Goal: Information Seeking & Learning: Learn about a topic

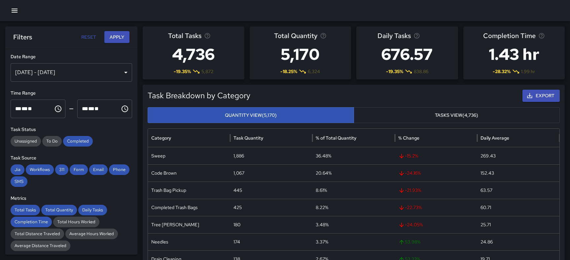
scroll to position [9, 0]
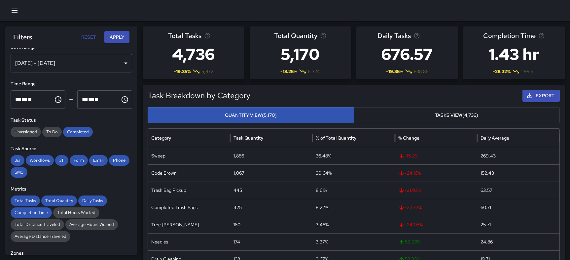
click at [88, 59] on div "Oct 08, 2025 - Oct 14, 2025" at bounding box center [72, 63] width 122 height 19
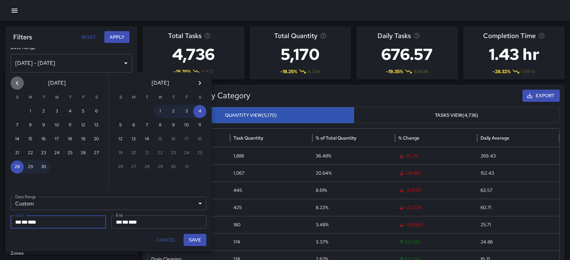
click at [19, 80] on icon "Previous month" at bounding box center [17, 83] width 8 height 8
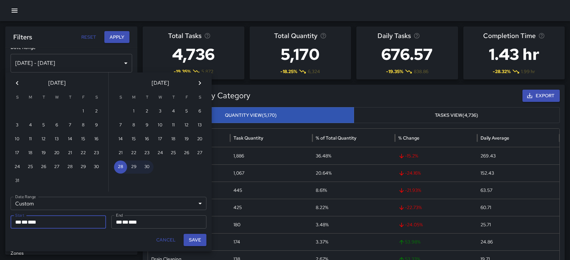
click at [199, 80] on icon "Next month" at bounding box center [200, 83] width 8 height 8
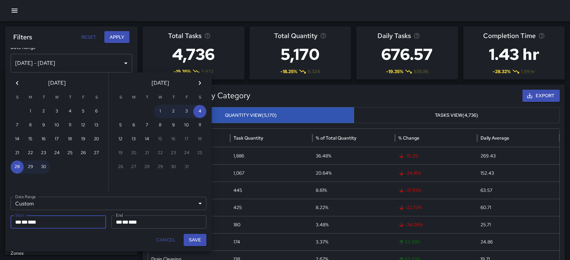
click at [199, 80] on icon "Next month" at bounding box center [200, 83] width 8 height 8
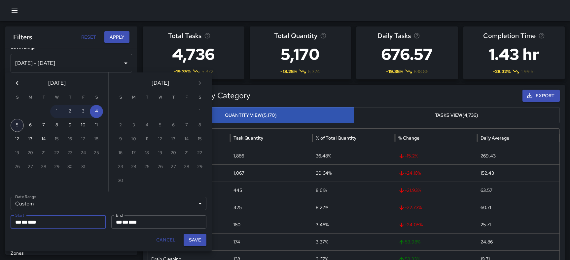
click at [16, 128] on button "5" at bounding box center [17, 125] width 13 height 13
type input "**********"
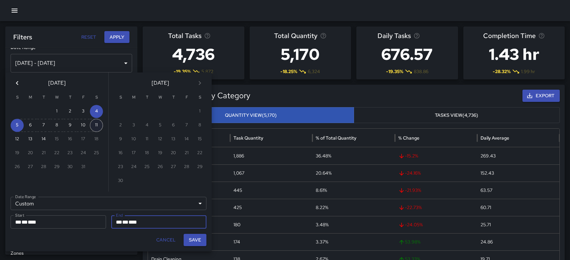
click at [95, 124] on button "11" at bounding box center [96, 125] width 13 height 13
type input "**********"
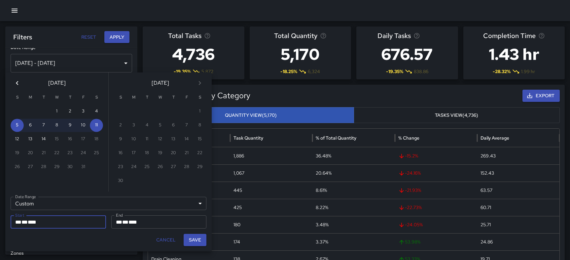
click at [197, 239] on button "Save" at bounding box center [195, 240] width 23 height 12
type input "**********"
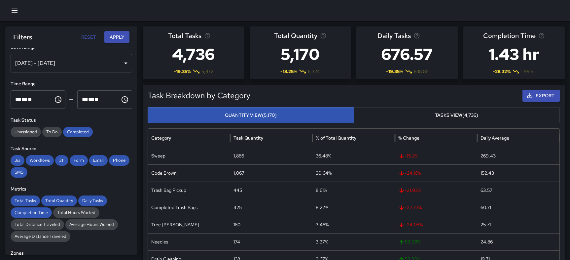
click at [122, 34] on button "Apply" at bounding box center [116, 37] width 25 height 12
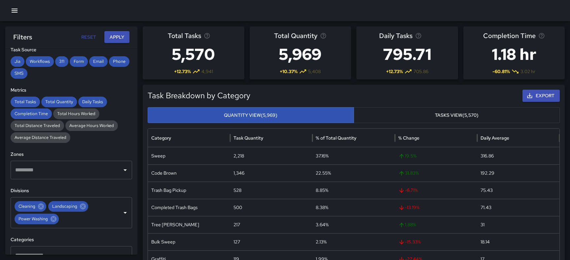
scroll to position [0, 0]
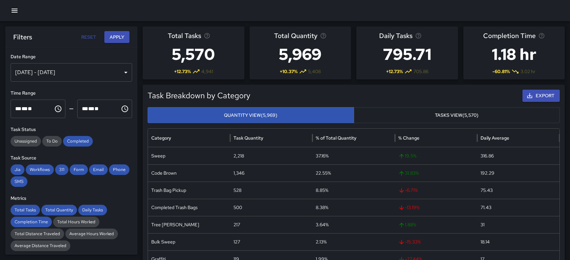
click at [86, 72] on div "[DATE] - [DATE]" at bounding box center [72, 72] width 122 height 19
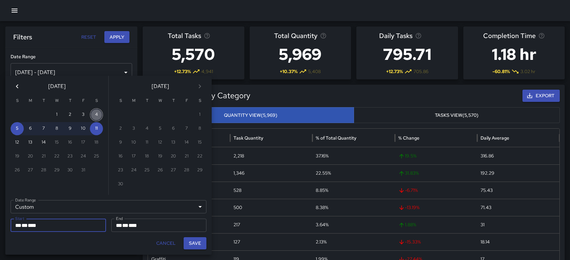
click at [99, 111] on button "4" at bounding box center [96, 114] width 13 height 13
click at [20, 83] on icon "Previous month" at bounding box center [17, 86] width 8 height 8
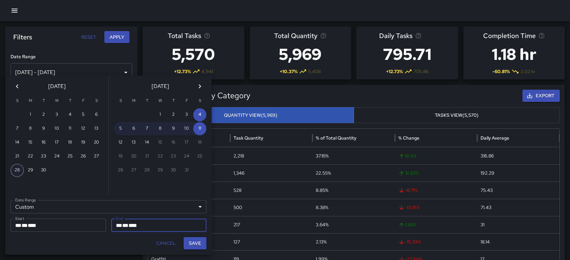
click at [19, 169] on button "28" at bounding box center [17, 170] width 13 height 13
type input "**********"
click at [202, 112] on button "4" at bounding box center [199, 114] width 13 height 13
type input "**********"
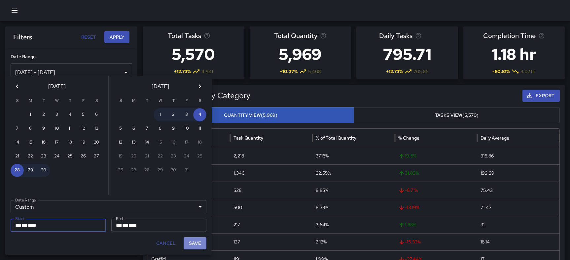
click at [197, 243] on button "Save" at bounding box center [195, 243] width 23 height 12
type input "**********"
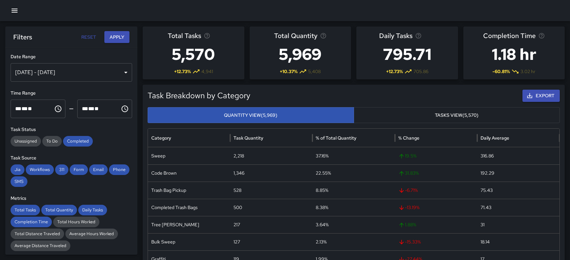
click at [120, 34] on button "Apply" at bounding box center [116, 37] width 25 height 12
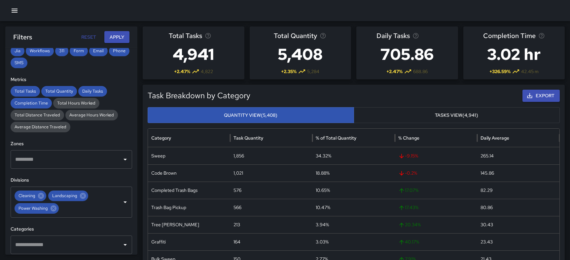
scroll to position [135, 0]
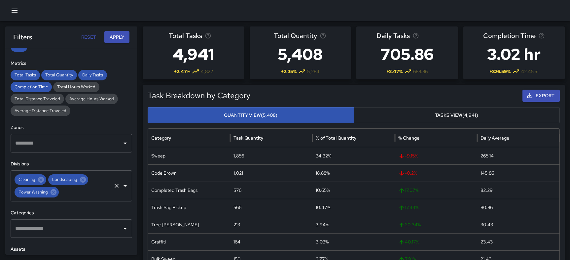
click at [125, 186] on icon "Open" at bounding box center [125, 186] width 3 height 2
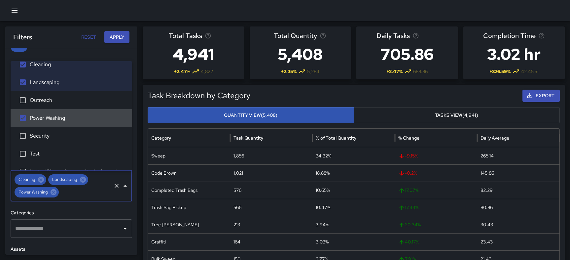
scroll to position [0, 0]
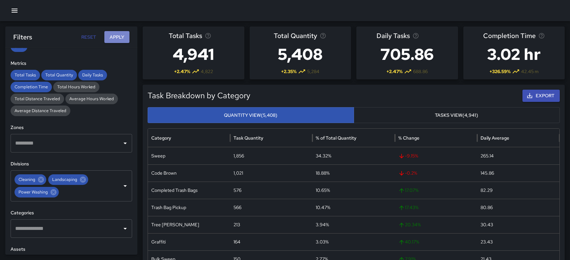
click at [117, 34] on button "Apply" at bounding box center [116, 37] width 25 height 12
click at [530, 95] on icon "button" at bounding box center [530, 95] width 5 height 5
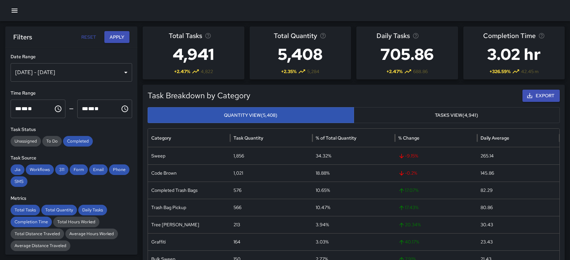
click at [71, 72] on div "Sep 28, 2025 - Oct 04, 2025" at bounding box center [72, 72] width 122 height 19
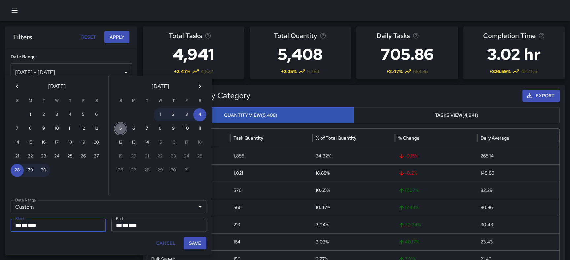
click at [122, 128] on button "5" at bounding box center [120, 128] width 13 height 13
type input "**********"
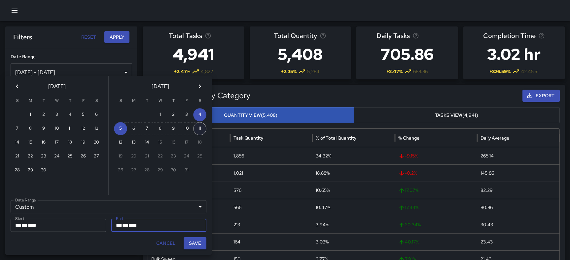
click at [198, 129] on button "11" at bounding box center [199, 128] width 13 height 13
type input "**********"
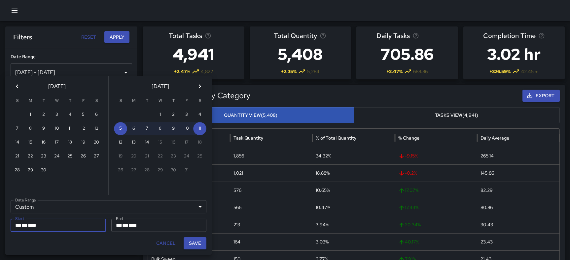
click at [199, 244] on button "Save" at bounding box center [195, 243] width 23 height 12
type input "**********"
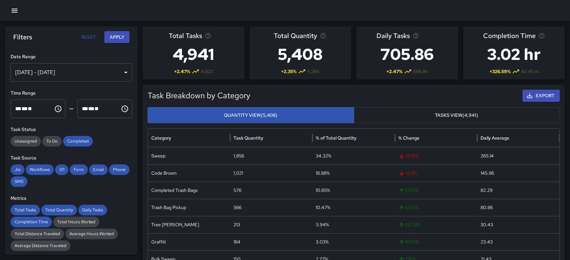
click at [121, 38] on button "Apply" at bounding box center [116, 37] width 25 height 12
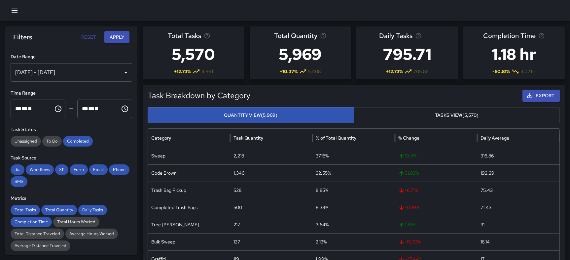
click at [119, 37] on button "Apply" at bounding box center [116, 37] width 25 height 12
click at [402, 115] on button "Tasks View (5,565)" at bounding box center [457, 115] width 206 height 16
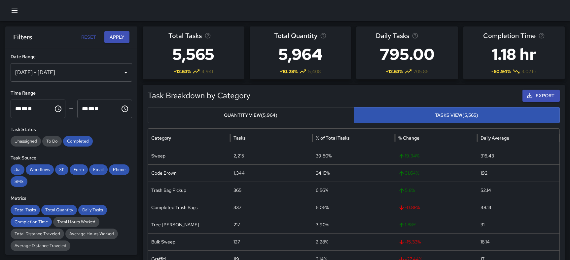
click at [318, 116] on button "Quantity View (5,964)" at bounding box center [251, 115] width 206 height 16
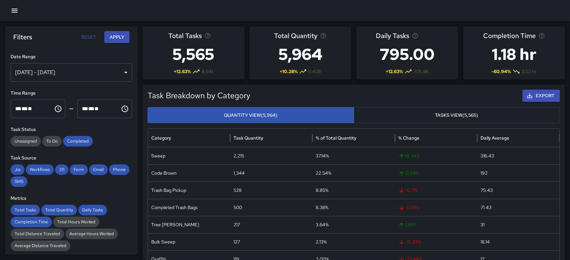
click at [387, 109] on button "Tasks View (5,565)" at bounding box center [457, 115] width 206 height 16
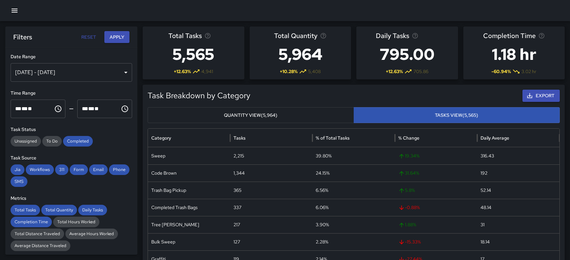
click at [318, 114] on button "Quantity View (5,964)" at bounding box center [251, 115] width 206 height 16
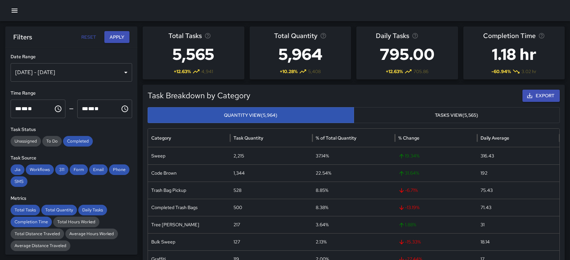
click at [420, 112] on button "Tasks View (5,565)" at bounding box center [457, 115] width 206 height 16
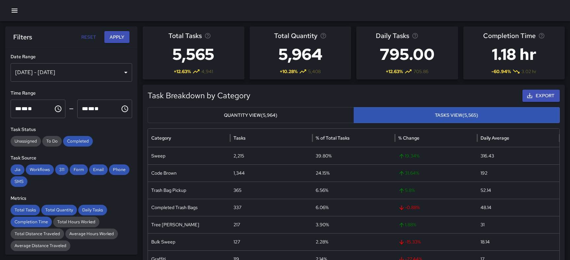
click at [312, 113] on button "Quantity View (5,964)" at bounding box center [251, 115] width 206 height 16
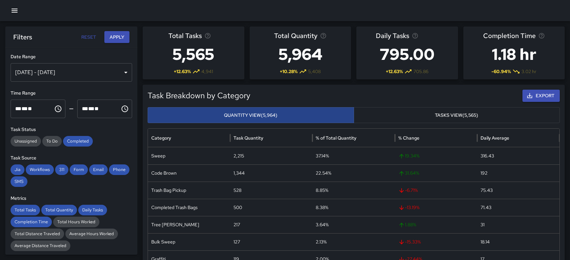
click at [312, 113] on button "Quantity View (5,964)" at bounding box center [251, 115] width 206 height 16
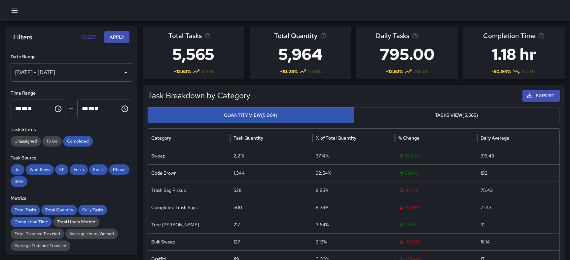
click at [16, 9] on icon "button" at bounding box center [15, 11] width 8 height 8
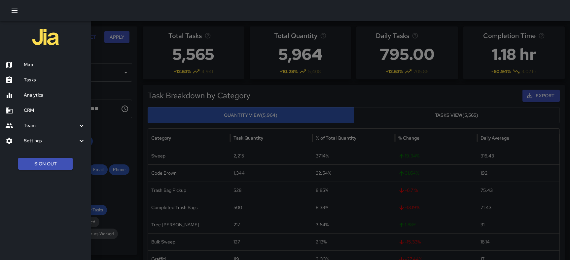
click at [33, 162] on button "Sign Out" at bounding box center [45, 164] width 55 height 12
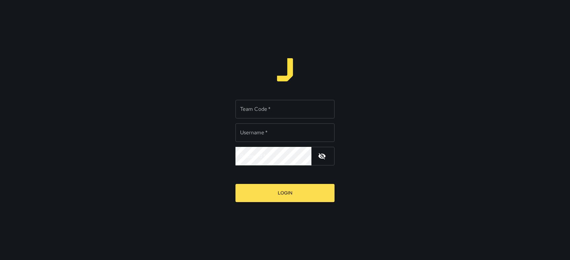
click at [260, 104] on div "Team Code   * Team Code   *" at bounding box center [285, 109] width 99 height 19
type input "***"
click at [269, 129] on input "Username   *" at bounding box center [285, 132] width 99 height 19
type input "******"
click at [275, 189] on button "Login" at bounding box center [285, 193] width 99 height 18
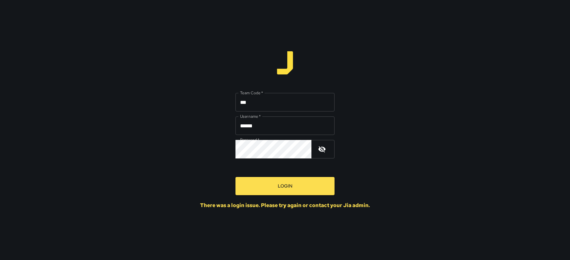
click at [322, 151] on icon "button" at bounding box center [322, 149] width 8 height 8
click at [252, 101] on input "***" at bounding box center [285, 102] width 99 height 19
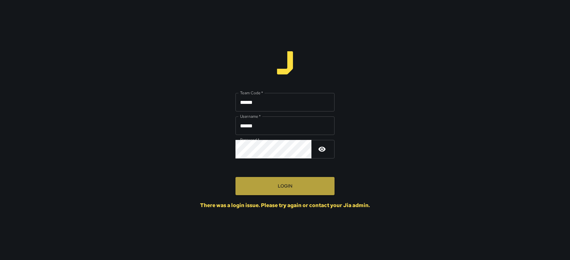
click at [264, 182] on button "Login" at bounding box center [285, 186] width 99 height 18
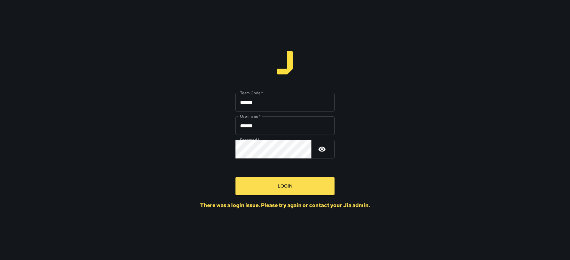
click at [264, 182] on button "Login" at bounding box center [285, 186] width 99 height 18
click at [265, 129] on input "******" at bounding box center [285, 125] width 99 height 19
click at [261, 103] on input "******" at bounding box center [285, 102] width 99 height 19
click at [254, 191] on button "Login" at bounding box center [285, 186] width 99 height 18
click at [267, 102] on input "***" at bounding box center [285, 102] width 99 height 19
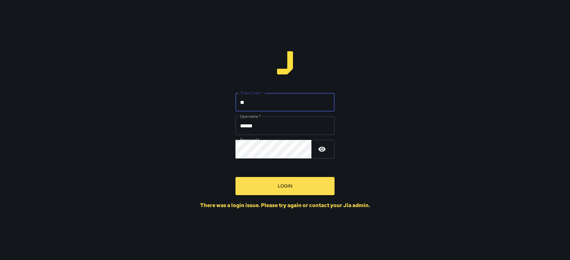
type input "*"
click at [274, 192] on button "Login" at bounding box center [285, 186] width 99 height 18
click at [265, 105] on input "*********" at bounding box center [285, 102] width 99 height 19
type input "*"
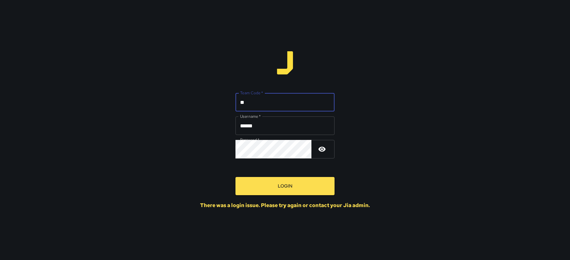
type input "****"
click at [260, 189] on button "Login" at bounding box center [285, 186] width 99 height 18
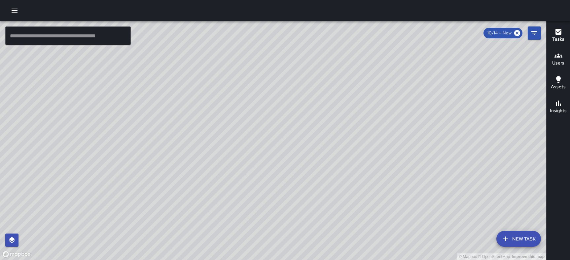
drag, startPoint x: 306, startPoint y: 204, endPoint x: 182, endPoint y: 96, distance: 163.9
click at [182, 96] on div "© Mapbox © OpenStreetMap Improve this map" at bounding box center [273, 140] width 546 height 239
drag, startPoint x: 182, startPoint y: 96, endPoint x: 129, endPoint y: 135, distance: 66.1
click at [129, 135] on div "© Mapbox © OpenStreetMap Improve this map" at bounding box center [273, 140] width 546 height 239
click at [14, 14] on icon "button" at bounding box center [15, 11] width 8 height 8
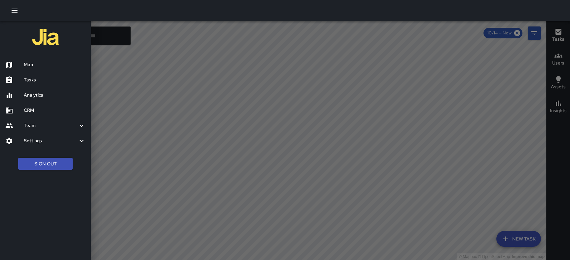
click at [33, 78] on h6 "Tasks" at bounding box center [55, 79] width 62 height 7
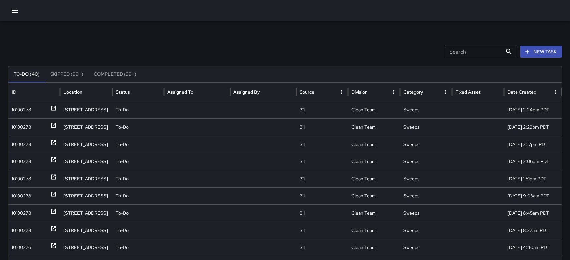
click at [16, 10] on icon "button" at bounding box center [15, 11] width 8 height 8
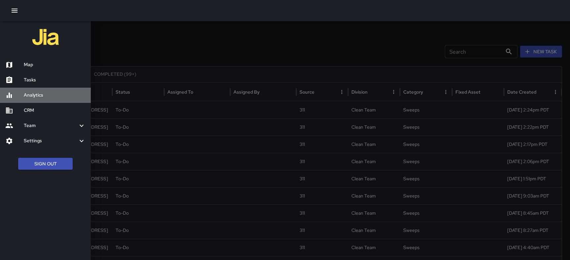
click at [36, 95] on h6 "Analytics" at bounding box center [55, 95] width 62 height 7
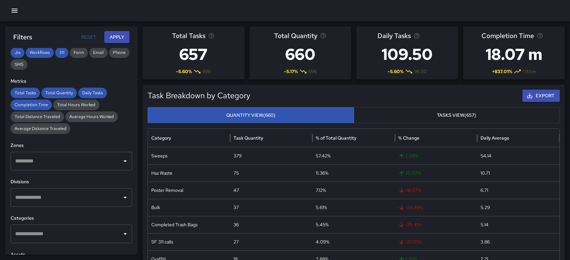
scroll to position [118, 0]
click at [82, 196] on input "text" at bounding box center [67, 196] width 106 height 13
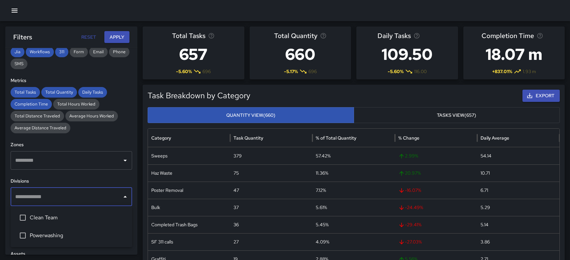
click at [52, 233] on span "Powerwashing" at bounding box center [78, 235] width 97 height 8
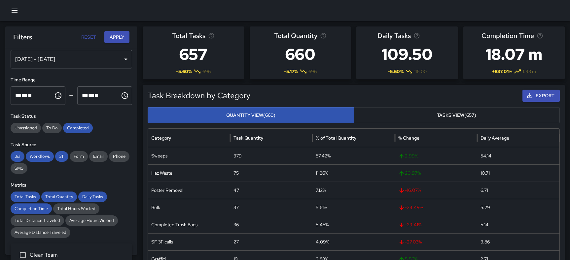
scroll to position [0, 0]
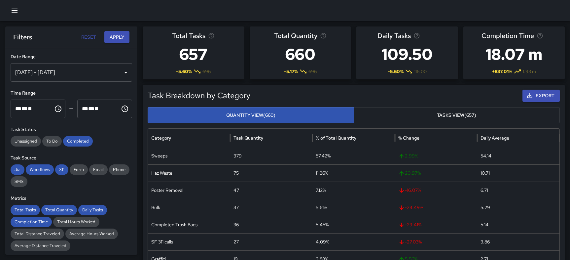
click at [99, 70] on div "[DATE] - [DATE]" at bounding box center [72, 72] width 122 height 19
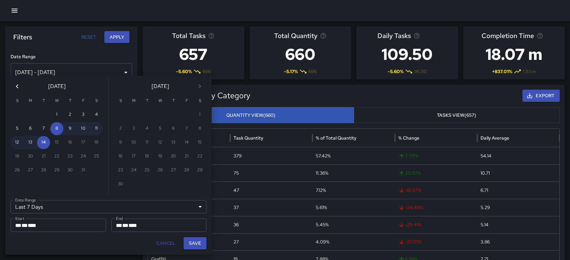
click at [17, 86] on icon "Previous month" at bounding box center [17, 86] width 2 height 4
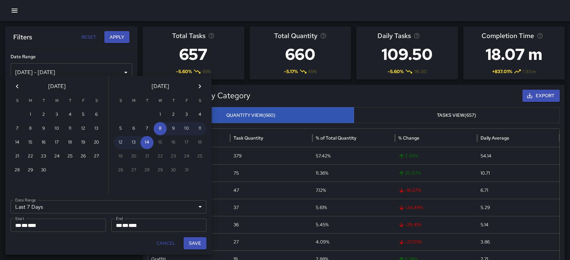
click at [17, 86] on icon "Previous month" at bounding box center [17, 86] width 2 height 4
click at [82, 114] on button "1" at bounding box center [83, 114] width 13 height 13
type input "******"
type input "**********"
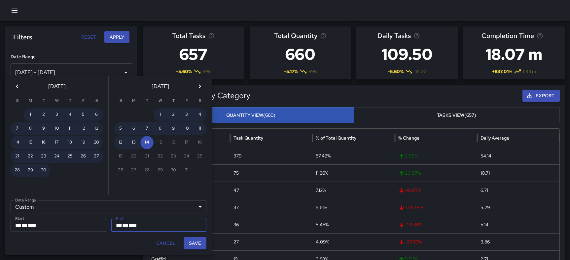
click at [195, 240] on button "Save" at bounding box center [195, 243] width 23 height 12
type input "**********"
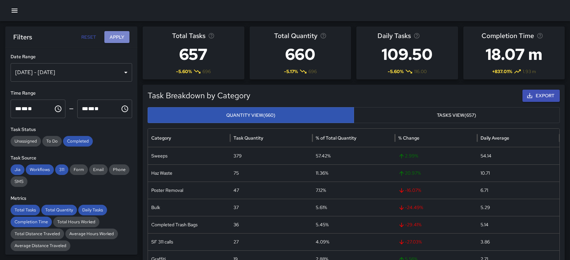
click at [114, 41] on button "Apply" at bounding box center [116, 37] width 25 height 12
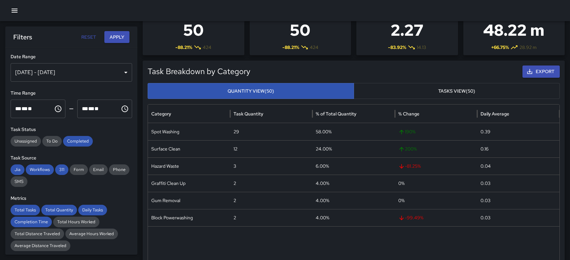
scroll to position [19, 0]
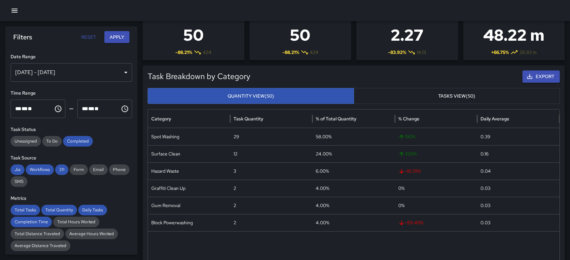
click at [424, 96] on button "Tasks View (50)" at bounding box center [457, 96] width 206 height 16
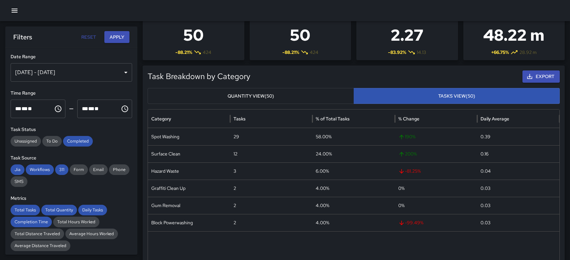
click at [329, 89] on button "Quantity View (50)" at bounding box center [251, 96] width 206 height 16
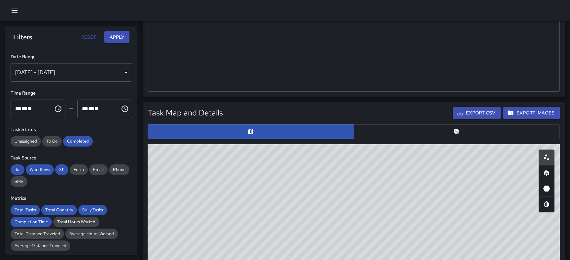
scroll to position [245, 0]
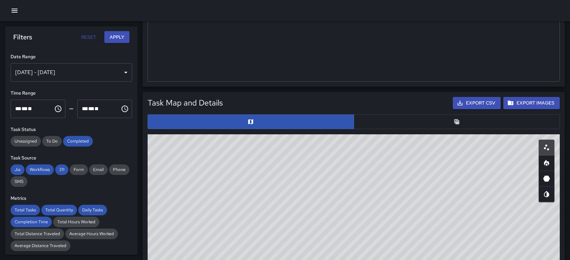
type button "quantity"
drag, startPoint x: 399, startPoint y: 230, endPoint x: 235, endPoint y: 237, distance: 164.3
drag, startPoint x: 420, startPoint y: 221, endPoint x: 421, endPoint y: 157, distance: 64.1
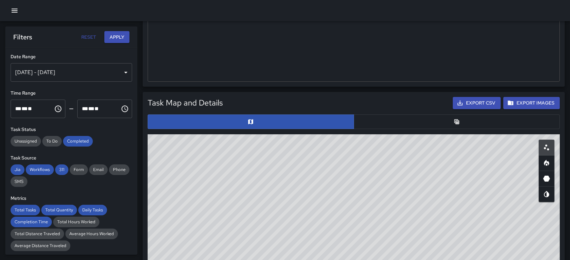
drag, startPoint x: 446, startPoint y: 188, endPoint x: 528, endPoint y: 197, distance: 83.0
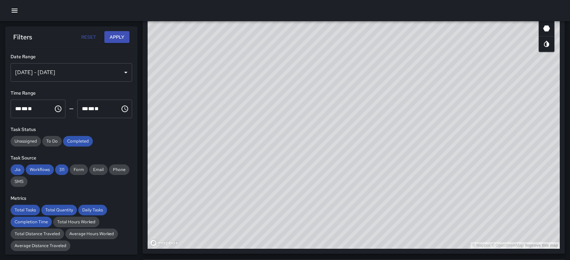
scroll to position [413, 0]
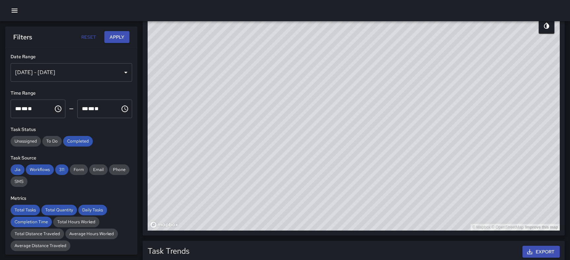
drag, startPoint x: 396, startPoint y: 94, endPoint x: 401, endPoint y: 216, distance: 122.7
click at [401, 216] on div "© Mapbox © OpenStreetMap Improve this map" at bounding box center [354, 98] width 412 height 264
drag, startPoint x: 395, startPoint y: 189, endPoint x: 395, endPoint y: 201, distance: 11.6
click at [395, 201] on div "© Mapbox © OpenStreetMap Improve this map" at bounding box center [354, 98] width 412 height 264
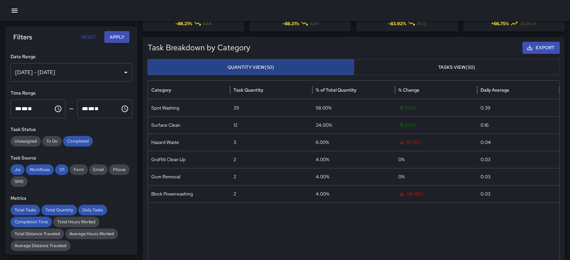
scroll to position [21, 0]
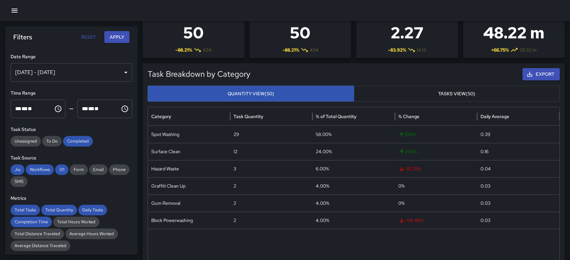
click at [18, 9] on icon "button" at bounding box center [15, 11] width 8 height 8
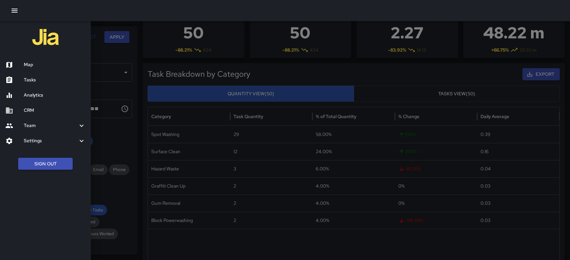
click at [30, 77] on h6 "Tasks" at bounding box center [55, 79] width 62 height 7
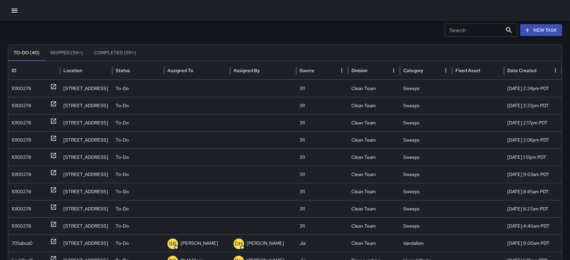
click at [475, 26] on input "Search" at bounding box center [473, 29] width 57 height 13
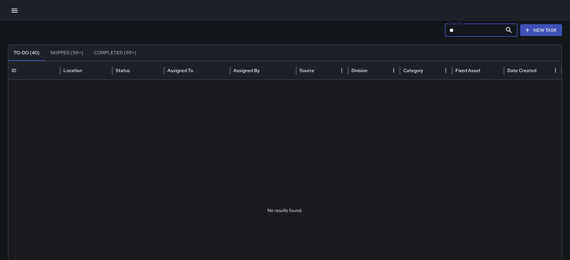
type input "*"
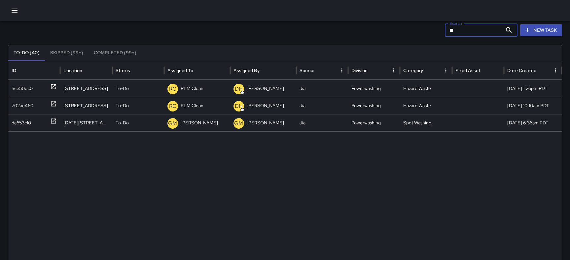
type input "*"
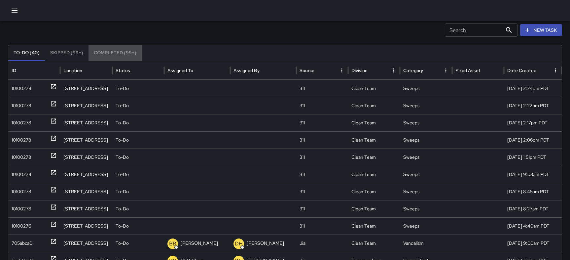
click at [101, 53] on button "Completed (99+)" at bounding box center [115, 53] width 53 height 16
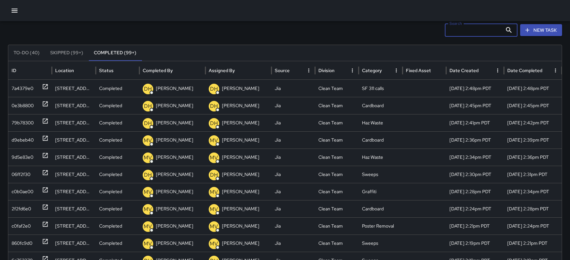
click at [462, 29] on div "Search Search" at bounding box center [481, 29] width 73 height 13
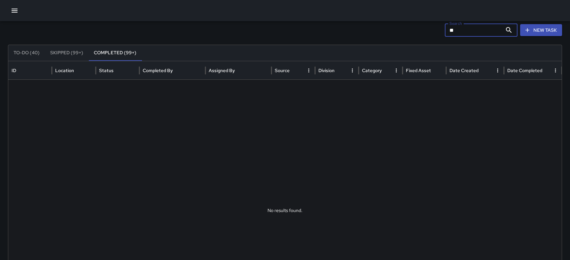
type input "*"
click at [341, 70] on icon "Sort" at bounding box center [340, 70] width 6 height 6
click at [353, 70] on icon "Division column menu" at bounding box center [353, 70] width 6 height 6
click at [472, 29] on input "*****" at bounding box center [473, 29] width 57 height 13
type input "*"
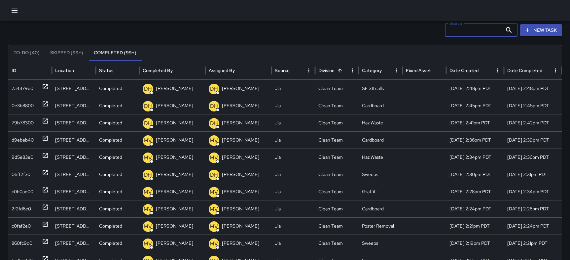
click at [339, 71] on icon "Sort" at bounding box center [340, 70] width 6 height 6
click at [340, 70] on icon "Sort" at bounding box center [340, 70] width 4 height 4
click at [352, 69] on icon "Division column menu" at bounding box center [353, 70] width 6 height 6
click at [329, 72] on div "Division" at bounding box center [326, 70] width 16 height 6
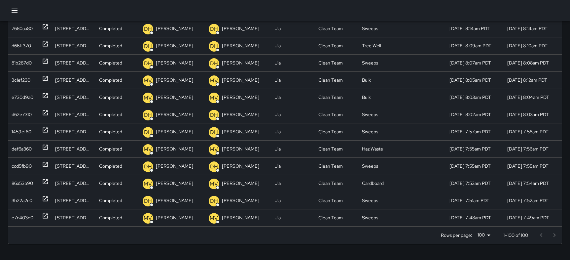
click at [488, 234] on body "Search Search New Task To-Do (40) Skipped (99+) Completed (99+) ID Location Sta…" at bounding box center [285, 62] width 570 height 396
click at [485, 241] on li "100" at bounding box center [483, 246] width 19 height 12
click at [485, 241] on div "Rows per page: 100 *** 1–100 of 100" at bounding box center [285, 234] width 554 height 17
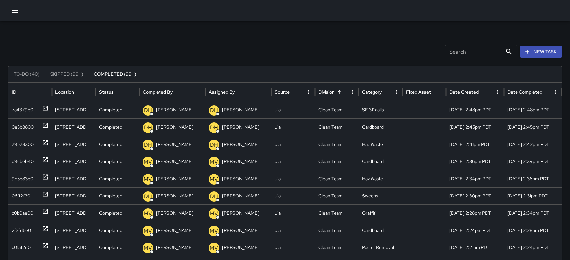
click at [70, 72] on button "Skipped (99+)" at bounding box center [67, 74] width 44 height 16
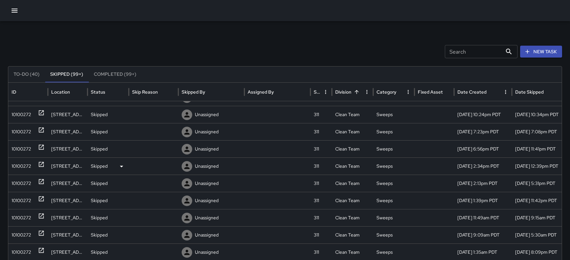
click at [42, 164] on icon at bounding box center [41, 164] width 7 height 7
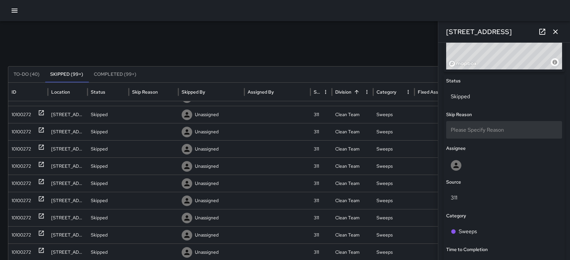
click at [484, 129] on span "Please Specify Reason" at bounding box center [477, 129] width 53 height 7
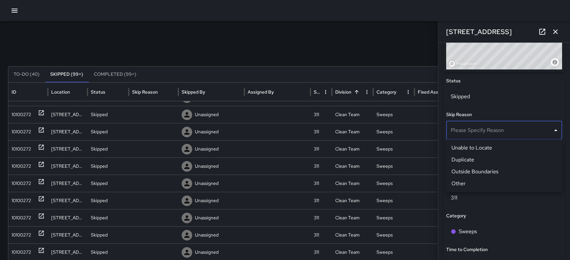
click at [320, 25] on div at bounding box center [285, 130] width 570 height 260
click at [556, 31] on icon "button" at bounding box center [555, 31] width 5 height 5
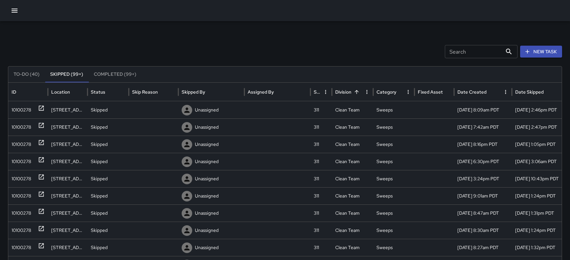
click at [29, 72] on button "To-Do (40)" at bounding box center [26, 74] width 37 height 16
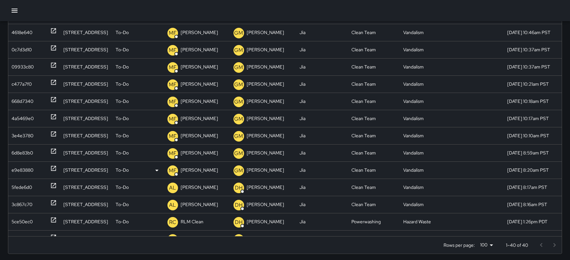
click at [55, 167] on icon at bounding box center [53, 168] width 7 height 7
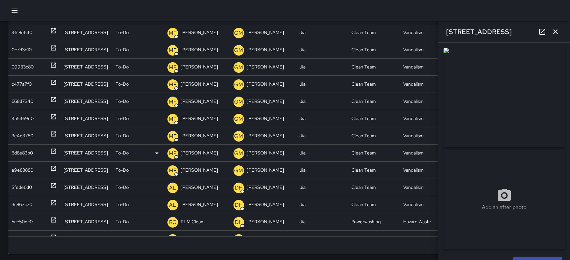
click at [54, 148] on icon at bounding box center [53, 151] width 7 height 7
click at [552, 34] on icon "button" at bounding box center [556, 32] width 8 height 8
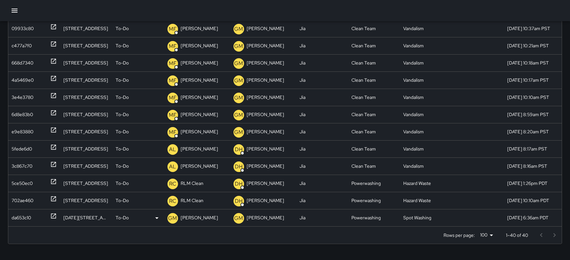
click at [55, 212] on div at bounding box center [53, 217] width 7 height 17
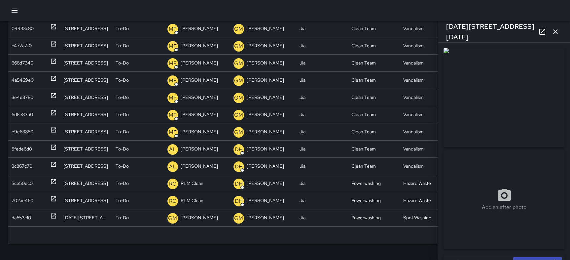
click at [555, 30] on icon "button" at bounding box center [555, 31] width 5 height 5
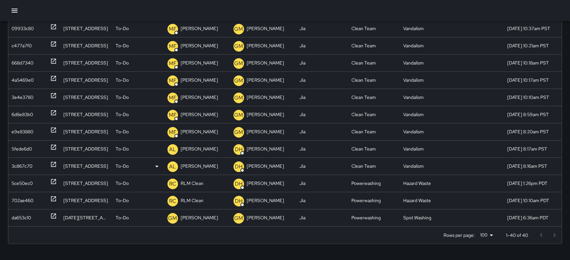
click at [55, 164] on icon at bounding box center [53, 164] width 7 height 7
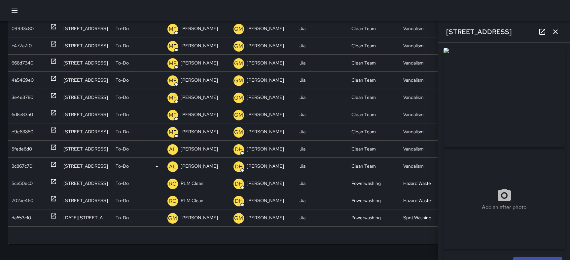
click at [128, 165] on p "To-Do" at bounding box center [122, 166] width 13 height 17
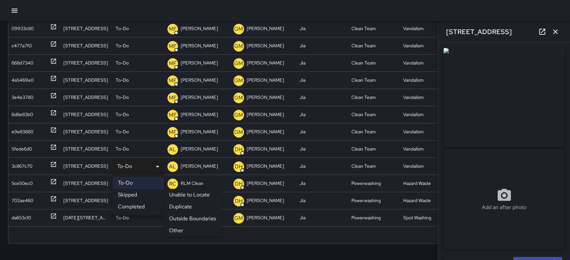
click at [131, 193] on li "Skipped" at bounding box center [138, 195] width 51 height 12
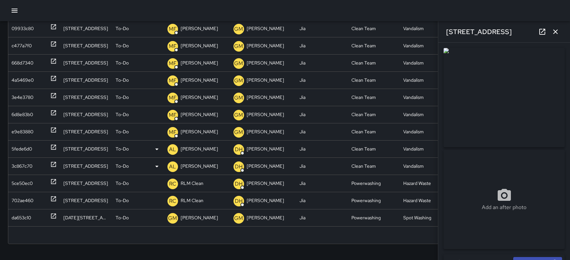
click at [52, 146] on icon at bounding box center [53, 147] width 7 height 7
click at [158, 147] on icon at bounding box center [157, 149] width 8 height 8
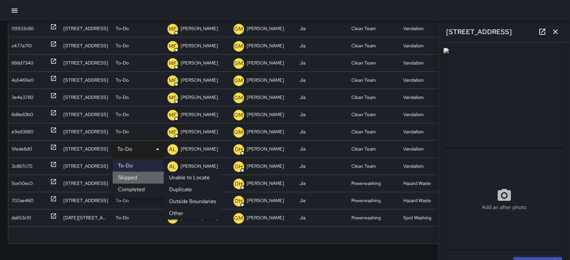
click at [133, 179] on li "Skipped" at bounding box center [138, 177] width 51 height 12
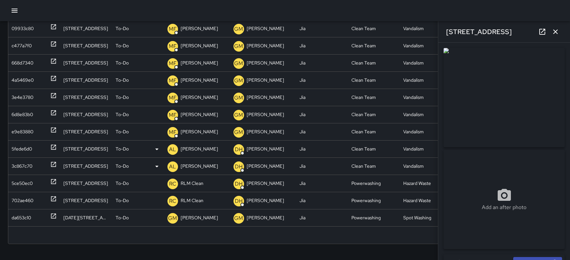
click at [132, 149] on div "To-Do" at bounding box center [138, 148] width 45 height 17
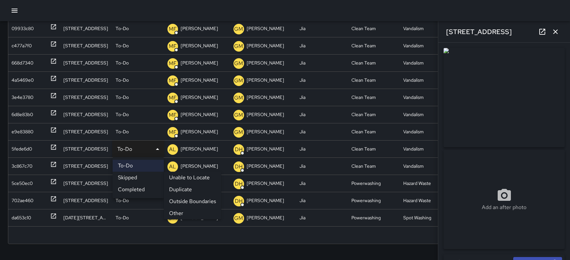
click at [179, 211] on li "Other" at bounding box center [192, 213] width 57 height 12
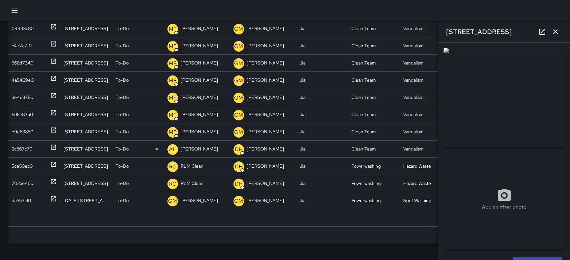
scroll to position [382, 0]
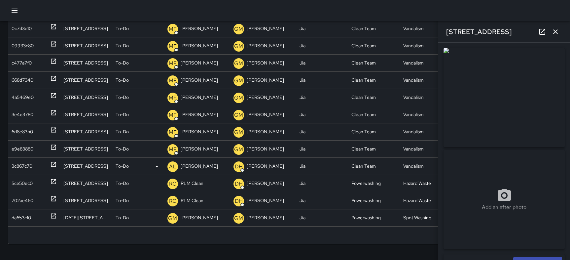
click at [55, 163] on icon at bounding box center [53, 164] width 5 height 5
click at [0, 0] on icon at bounding box center [0, 0] width 0 height 0
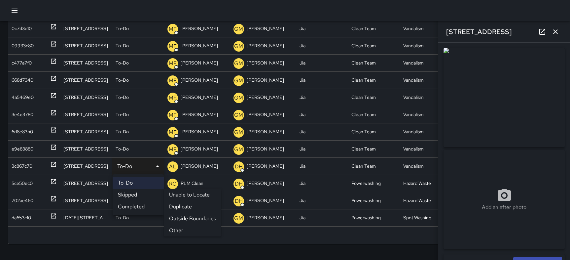
click at [178, 229] on li "Other" at bounding box center [192, 230] width 57 height 12
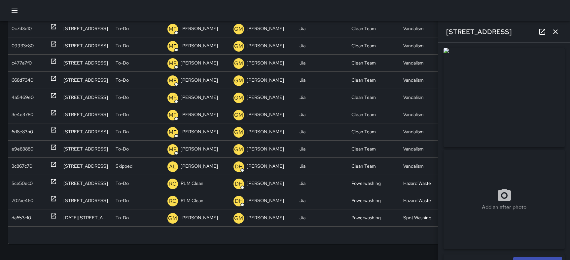
scroll to position [365, 0]
click at [55, 145] on icon at bounding box center [53, 147] width 5 height 5
click at [158, 148] on icon at bounding box center [157, 149] width 8 height 8
click at [128, 165] on li "To-Do" at bounding box center [138, 166] width 51 height 12
click at [159, 165] on icon at bounding box center [157, 166] width 8 height 8
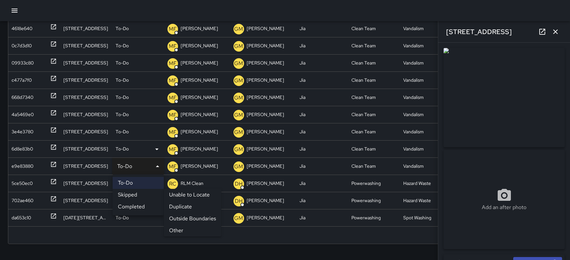
click at [178, 229] on li "Other" at bounding box center [192, 230] width 57 height 12
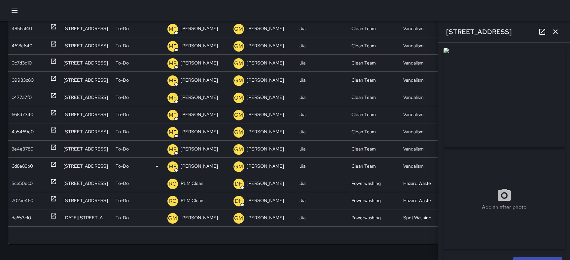
scroll to position [350, 0]
click at [158, 147] on icon at bounding box center [157, 149] width 8 height 8
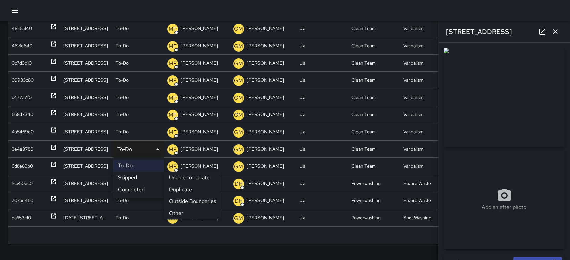
click at [179, 211] on li "Other" at bounding box center [192, 213] width 57 height 12
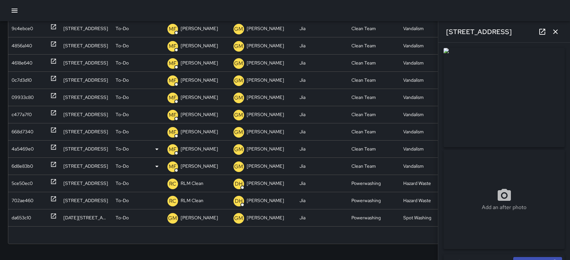
click at [55, 147] on icon at bounding box center [53, 147] width 7 height 7
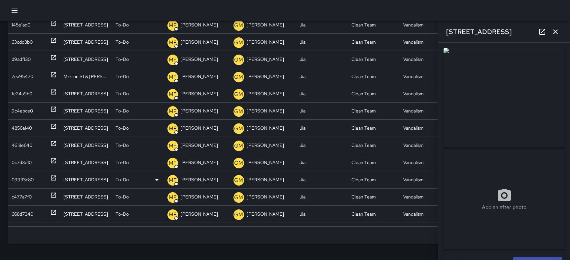
scroll to position [246, 0]
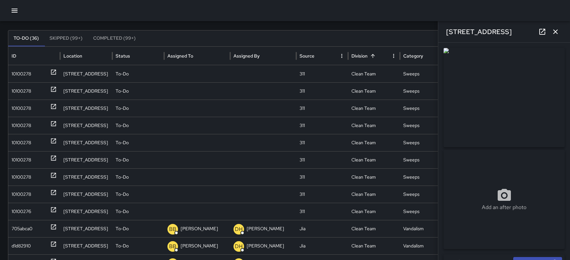
click at [64, 37] on button "Skipped (99+)" at bounding box center [66, 38] width 44 height 16
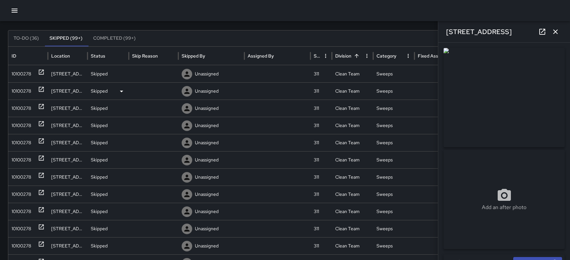
click at [40, 88] on icon at bounding box center [41, 89] width 7 height 7
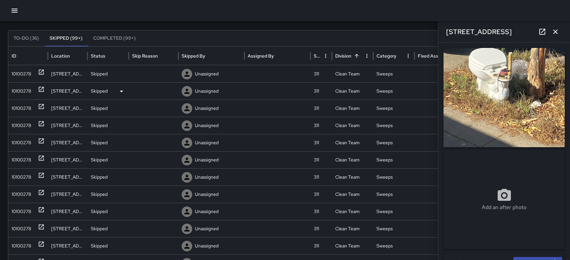
click at [122, 90] on icon at bounding box center [122, 91] width 8 height 8
click at [146, 156] on li "Other" at bounding box center [157, 155] width 57 height 12
click at [122, 106] on icon at bounding box center [122, 108] width 8 height 8
click at [42, 104] on div at bounding box center [285, 130] width 570 height 260
click at [42, 104] on icon at bounding box center [41, 106] width 7 height 7
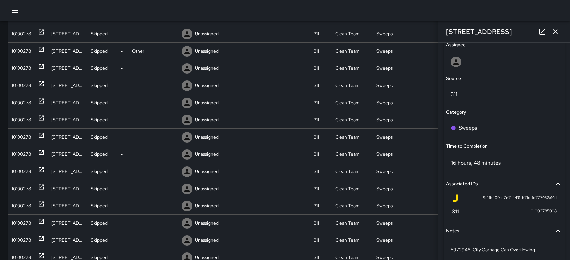
scroll to position [0, 0]
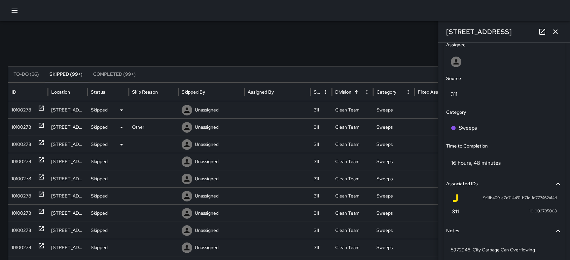
click at [40, 106] on icon at bounding box center [41, 108] width 5 height 5
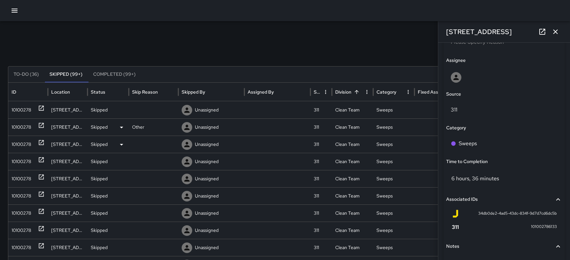
scroll to position [372, 0]
click at [14, 7] on icon "button" at bounding box center [15, 11] width 8 height 8
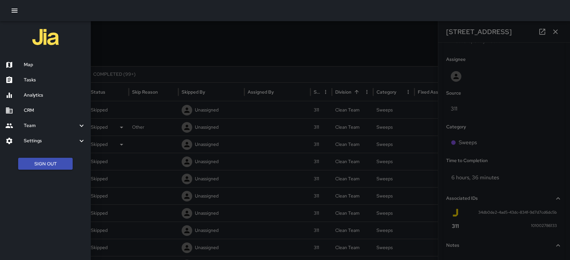
click at [35, 138] on h6 "Settings" at bounding box center [51, 140] width 54 height 7
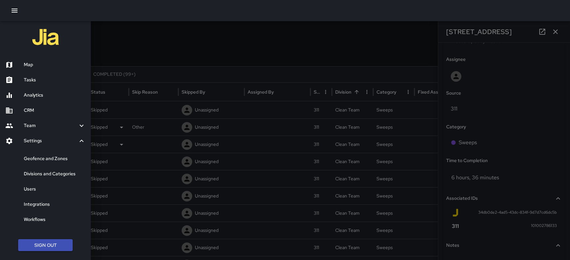
click at [37, 190] on h6 "Users" at bounding box center [55, 188] width 62 height 7
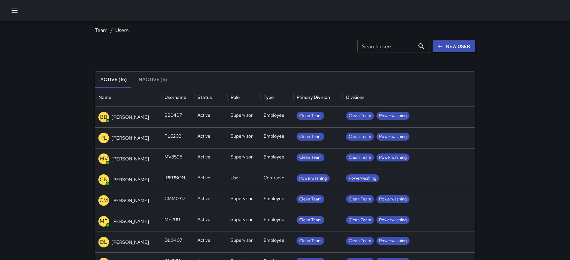
click at [13, 12] on icon "button" at bounding box center [15, 11] width 6 height 4
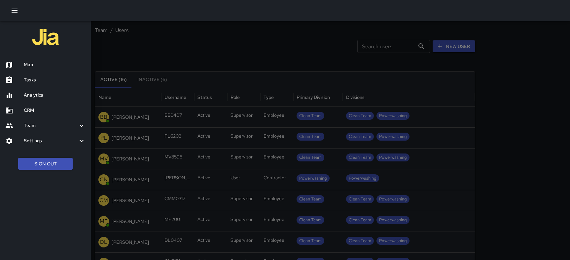
click at [38, 98] on h6 "Analytics" at bounding box center [55, 95] width 62 height 7
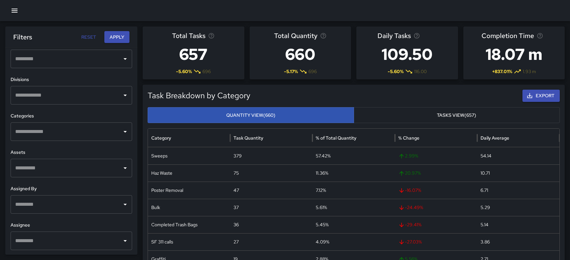
scroll to position [219, 0]
click at [82, 204] on input "text" at bounding box center [67, 204] width 106 height 13
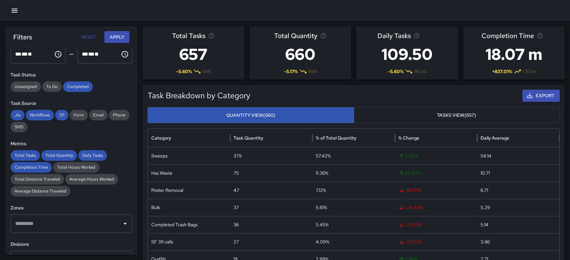
scroll to position [0, 0]
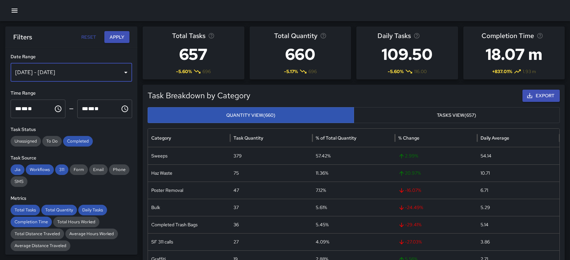
click at [98, 73] on div "[DATE] - [DATE]" at bounding box center [72, 72] width 122 height 19
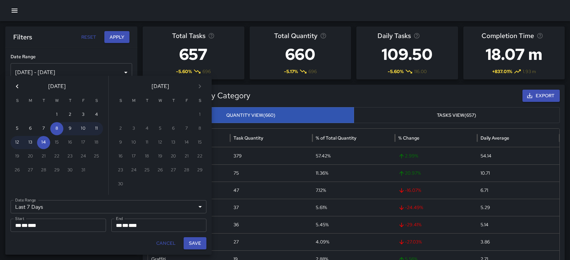
click at [16, 85] on icon "Previous month" at bounding box center [17, 86] width 8 height 8
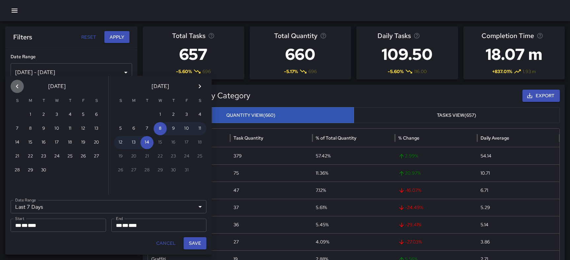
click at [16, 85] on icon "Previous month" at bounding box center [17, 86] width 8 height 8
click at [84, 115] on button "1" at bounding box center [83, 114] width 13 height 13
type input "******"
type input "**********"
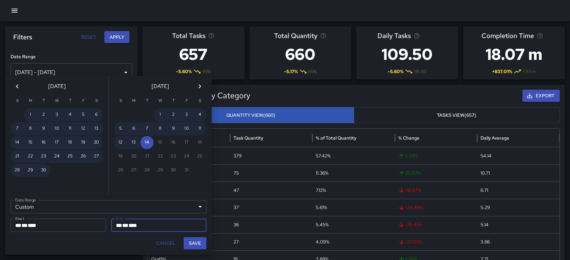
click at [198, 245] on button "Save" at bounding box center [195, 243] width 23 height 12
type input "**********"
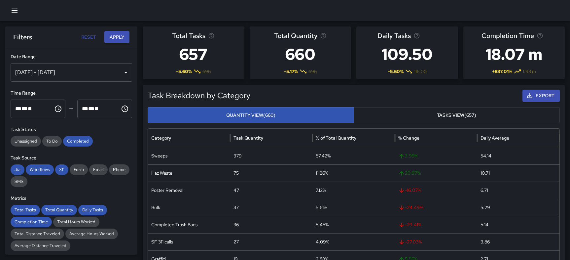
click at [112, 38] on button "Apply" at bounding box center [116, 37] width 25 height 12
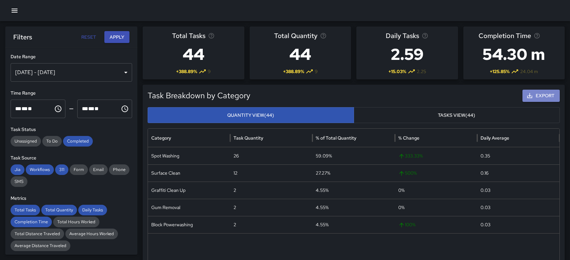
click at [535, 97] on button "Export" at bounding box center [541, 96] width 37 height 12
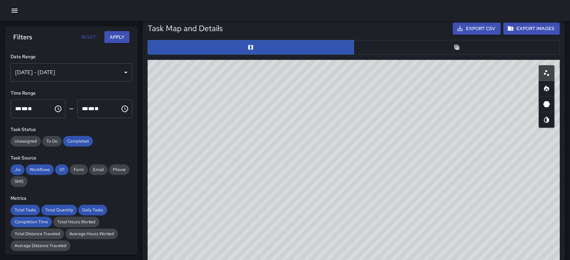
scroll to position [324, 0]
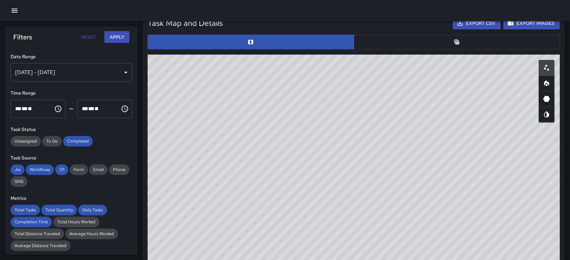
drag, startPoint x: 291, startPoint y: 166, endPoint x: 158, endPoint y: 73, distance: 161.9
click at [158, 73] on div "© Mapbox © OpenStreetMap Improve this map" at bounding box center [354, 187] width 412 height 264
drag, startPoint x: 362, startPoint y: 123, endPoint x: 338, endPoint y: 229, distance: 108.8
click at [338, 229] on div "© Mapbox © OpenStreetMap Improve this map" at bounding box center [354, 187] width 412 height 264
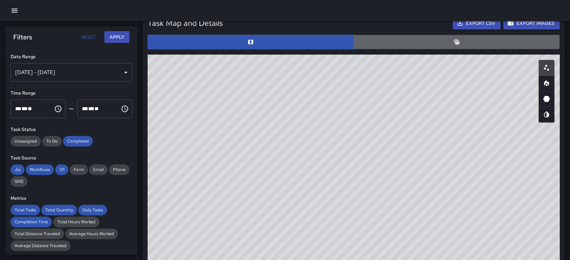
click at [424, 43] on button "button" at bounding box center [457, 42] width 206 height 15
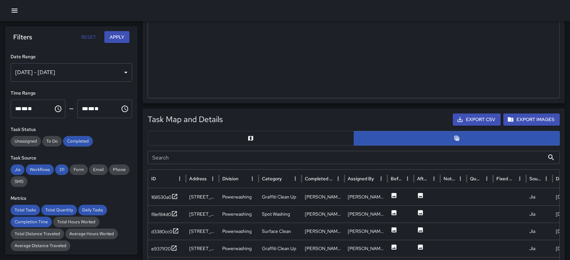
scroll to position [299, 0]
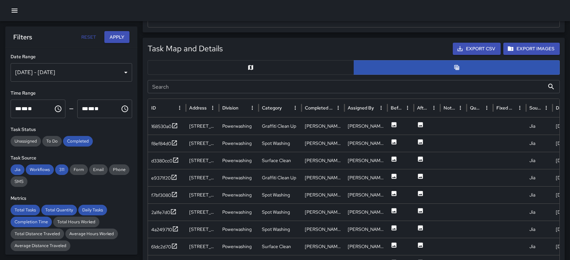
click at [481, 45] on button "Export CSV" at bounding box center [477, 49] width 48 height 12
click at [531, 48] on button "Export Images" at bounding box center [532, 49] width 56 height 12
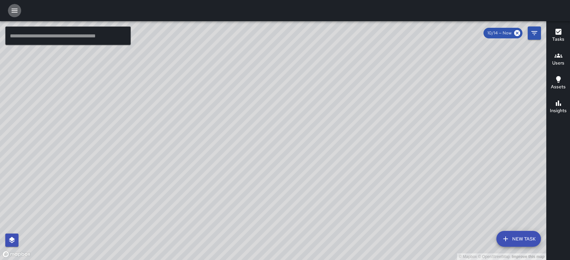
click at [12, 10] on icon "button" at bounding box center [15, 11] width 8 height 8
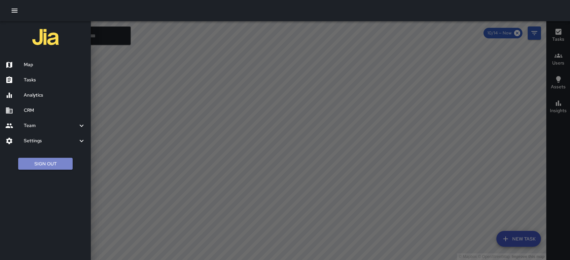
click at [37, 159] on button "Sign Out" at bounding box center [45, 164] width 55 height 12
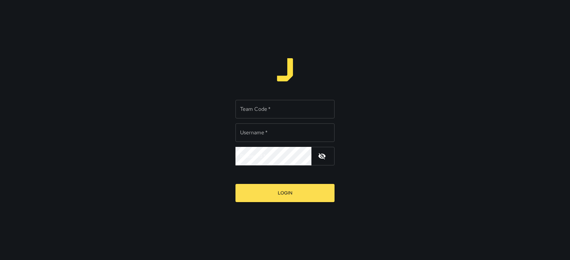
click at [264, 111] on input "Team Code   *" at bounding box center [285, 109] width 99 height 19
type input "*****"
click at [276, 132] on input "Username   *" at bounding box center [285, 132] width 99 height 19
type input "******"
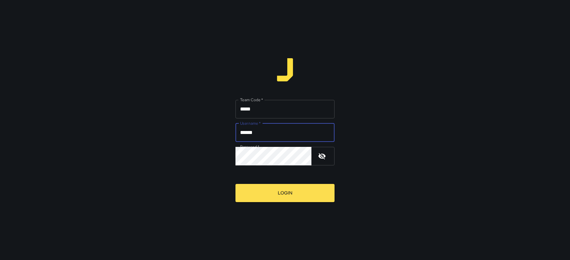
click at [287, 199] on button "Login" at bounding box center [285, 193] width 99 height 18
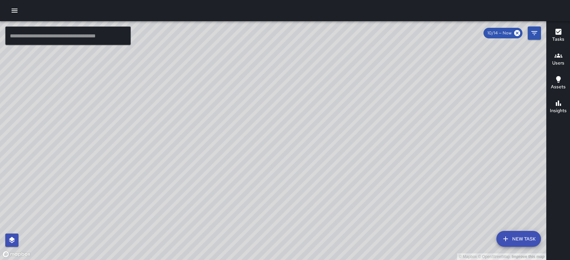
click at [14, 10] on icon "button" at bounding box center [15, 11] width 8 height 8
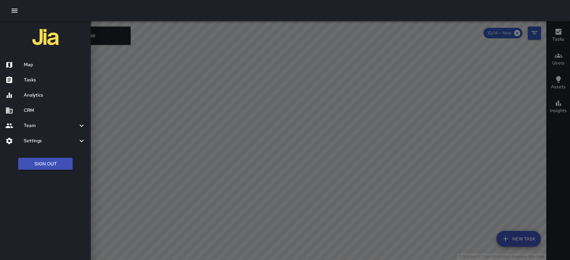
click at [34, 96] on h6 "Analytics" at bounding box center [55, 95] width 62 height 7
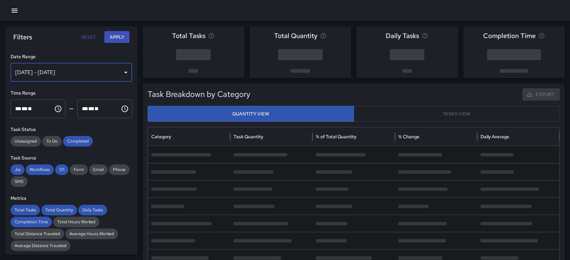
click at [75, 69] on div "[DATE] - [DATE]" at bounding box center [72, 72] width 122 height 19
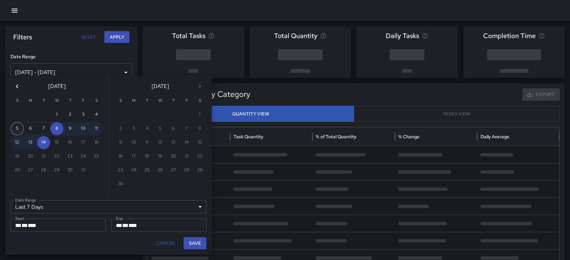
click at [18, 127] on button "5" at bounding box center [17, 128] width 13 height 13
type input "******"
type input "**********"
click at [98, 128] on button "11" at bounding box center [96, 128] width 13 height 13
type input "**********"
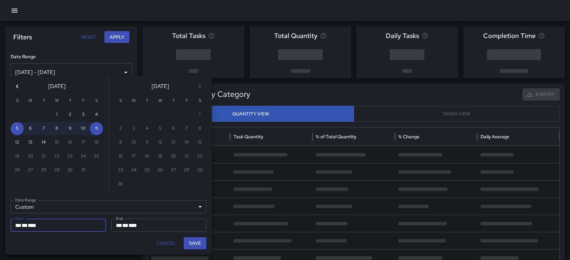
click at [197, 241] on button "Save" at bounding box center [195, 243] width 23 height 12
type input "**********"
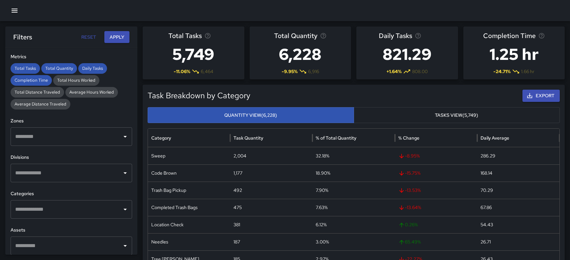
scroll to position [146, 0]
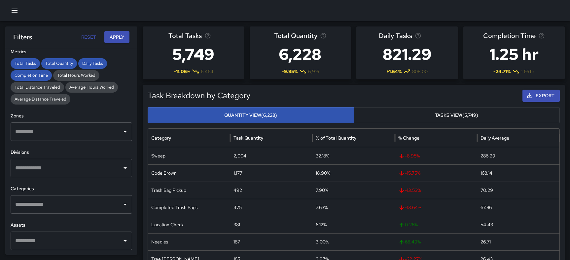
click at [86, 168] on input "text" at bounding box center [67, 168] width 106 height 13
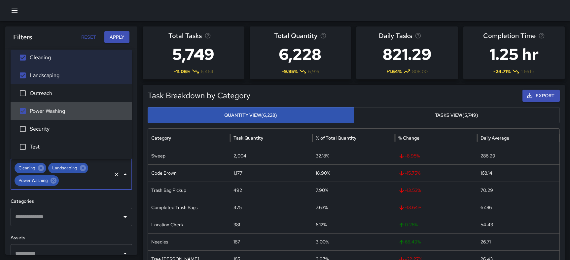
scroll to position [0, 0]
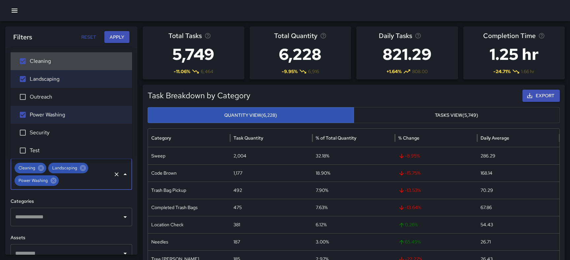
click at [119, 39] on button "Apply" at bounding box center [116, 37] width 25 height 12
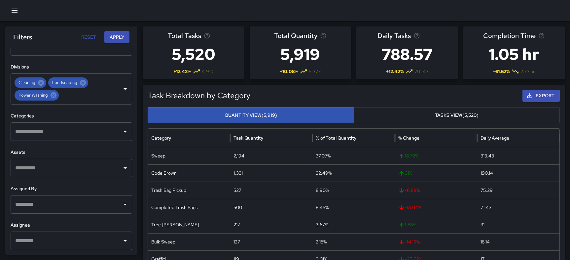
scroll to position [232, 0]
click at [94, 130] on input "text" at bounding box center [67, 131] width 106 height 13
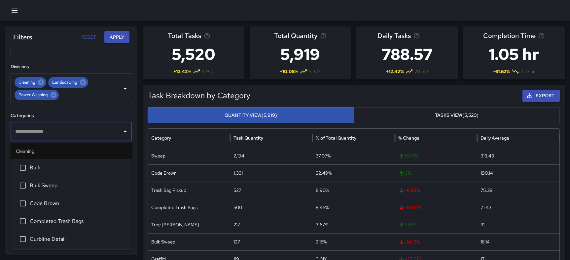
scroll to position [0, 0]
click at [60, 152] on li "Cleaning" at bounding box center [72, 151] width 122 height 16
click at [75, 111] on div "**********" at bounding box center [71, 151] width 132 height 206
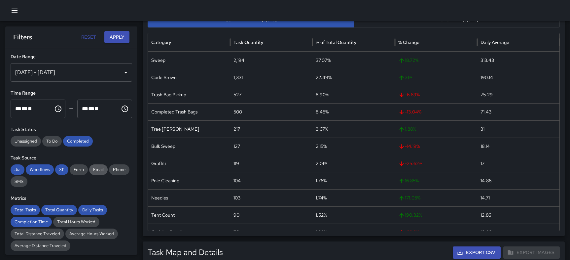
click at [93, 170] on span "Email" at bounding box center [98, 169] width 19 height 7
click at [112, 169] on span "Phone" at bounding box center [119, 169] width 20 height 7
click at [19, 180] on span "SMS" at bounding box center [19, 181] width 17 height 7
click at [76, 169] on span "Form" at bounding box center [79, 169] width 18 height 7
click at [117, 35] on button "Apply" at bounding box center [116, 37] width 25 height 12
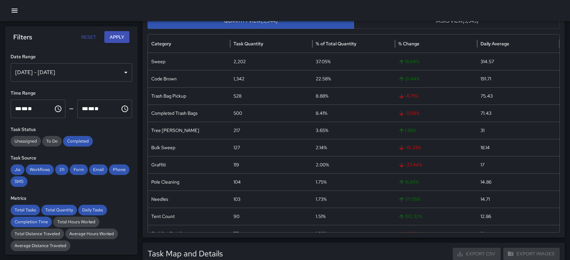
scroll to position [95, 0]
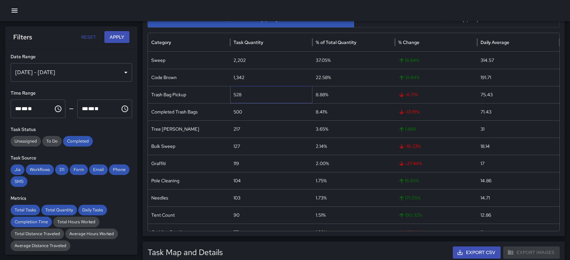
click at [276, 94] on div "528" at bounding box center [271, 94] width 82 height 17
click at [403, 24] on button "Tasks View (5,545)" at bounding box center [457, 20] width 206 height 16
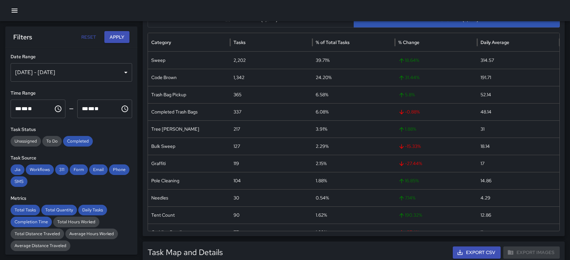
click at [341, 24] on button "Quantity View (5,944)" at bounding box center [251, 20] width 206 height 16
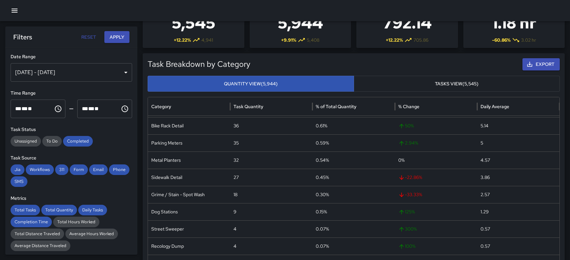
scroll to position [285, 0]
